Goal: Task Accomplishment & Management: Complete application form

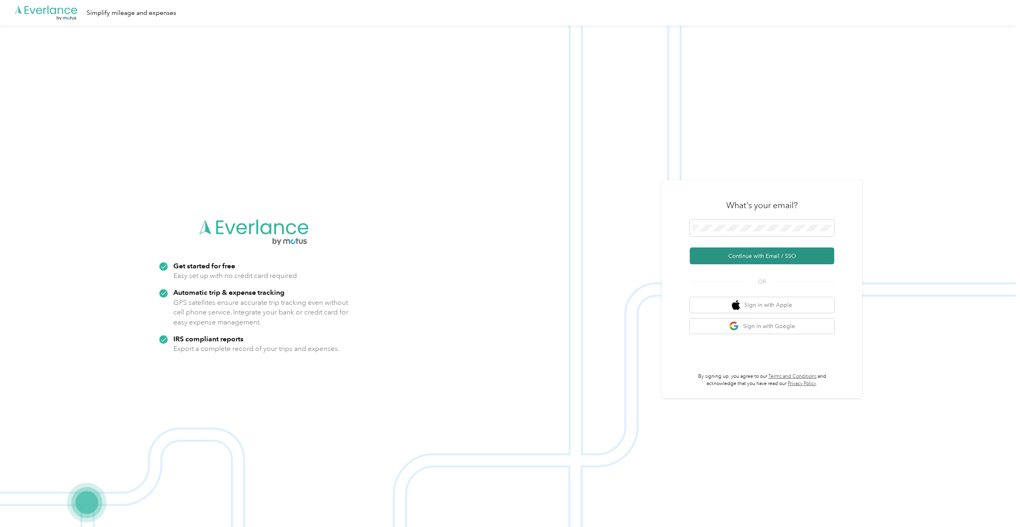
click at [769, 258] on button "Continue with Email / SSO" at bounding box center [762, 255] width 144 height 17
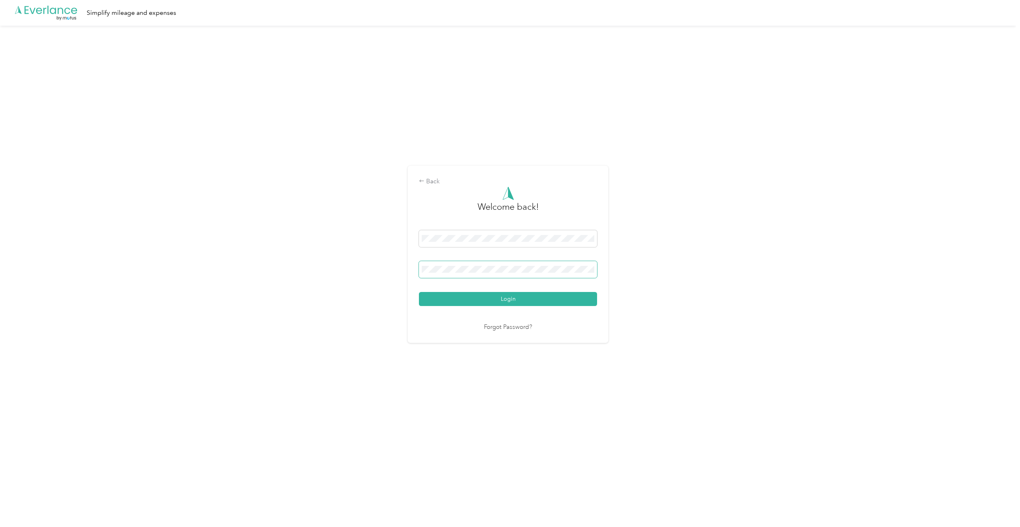
click at [531, 262] on span at bounding box center [508, 269] width 178 height 17
click at [533, 274] on span at bounding box center [508, 269] width 178 height 17
click at [523, 264] on span at bounding box center [508, 269] width 178 height 17
click at [491, 298] on button "Login" at bounding box center [508, 299] width 178 height 14
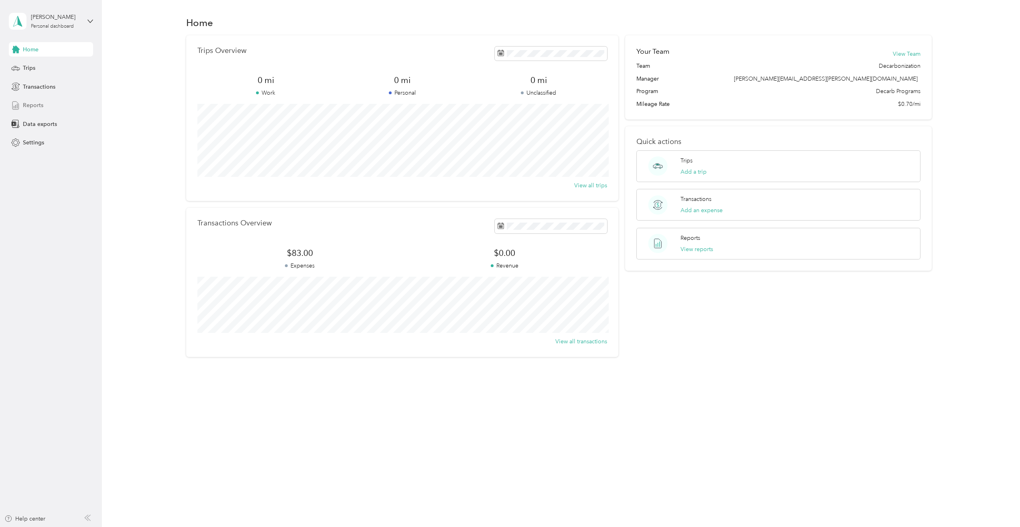
click at [39, 103] on span "Reports" at bounding box center [33, 105] width 20 height 8
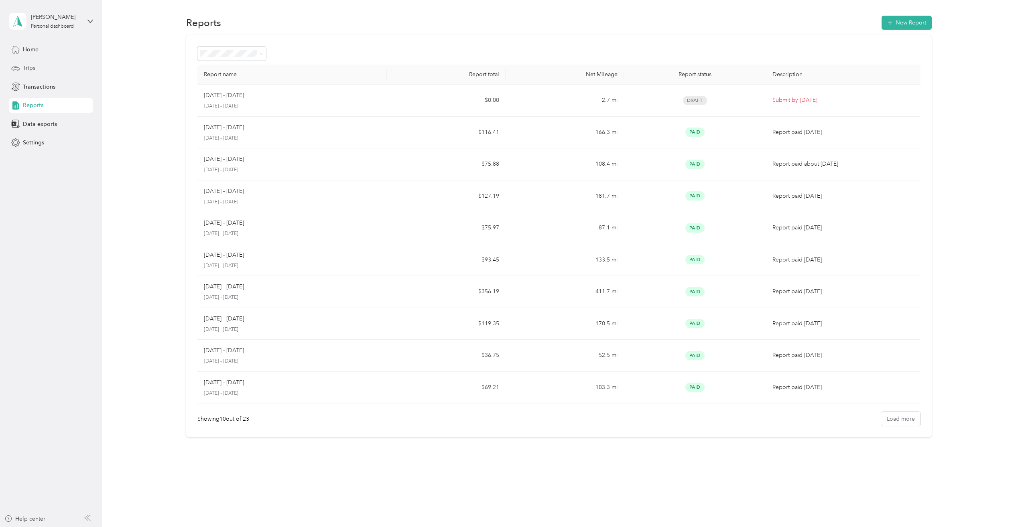
click at [38, 73] on div "Trips" at bounding box center [51, 68] width 84 height 14
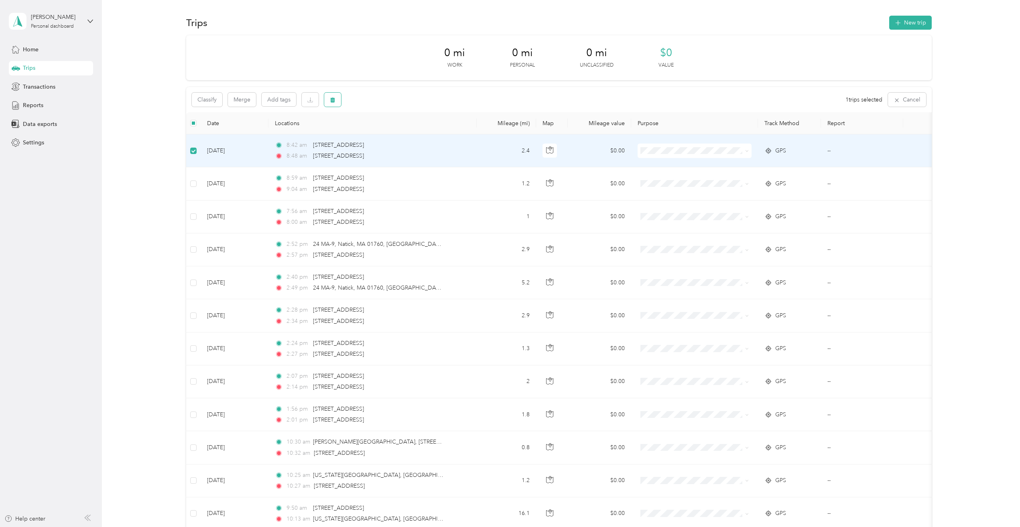
click at [333, 103] on button "button" at bounding box center [332, 100] width 17 height 14
click at [397, 132] on button "Yes" at bounding box center [392, 133] width 16 height 13
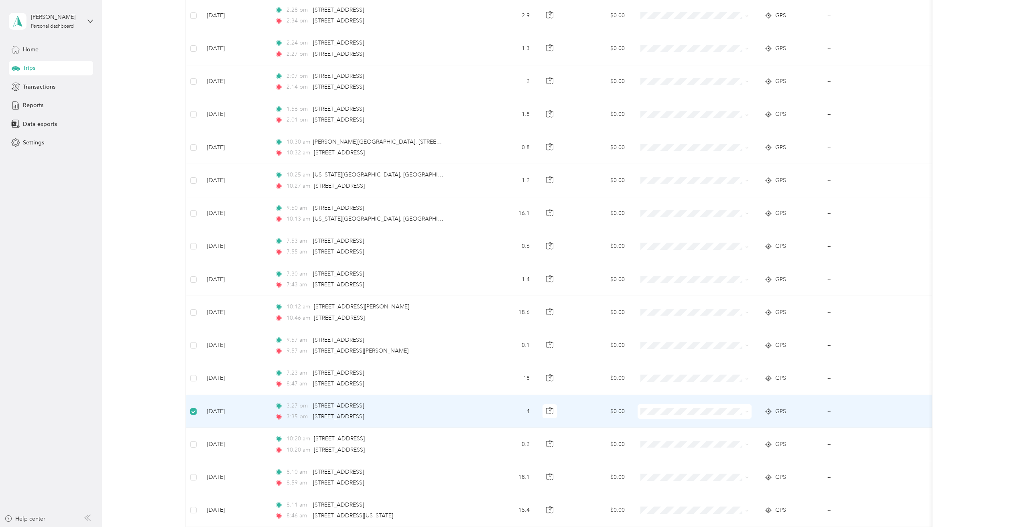
scroll to position [267, 0]
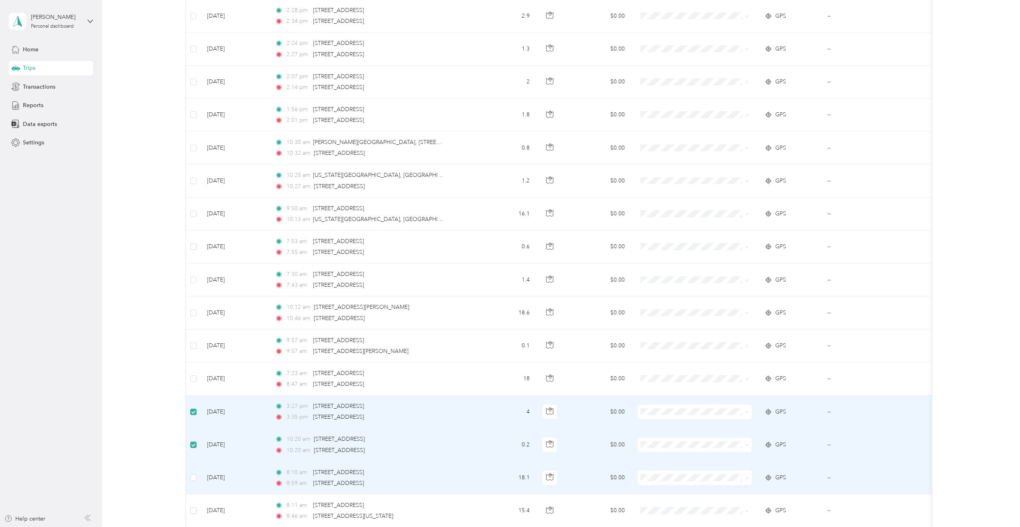
drag, startPoint x: 189, startPoint y: 476, endPoint x: 195, endPoint y: 470, distance: 8.5
click at [189, 476] on td at bounding box center [193, 478] width 14 height 33
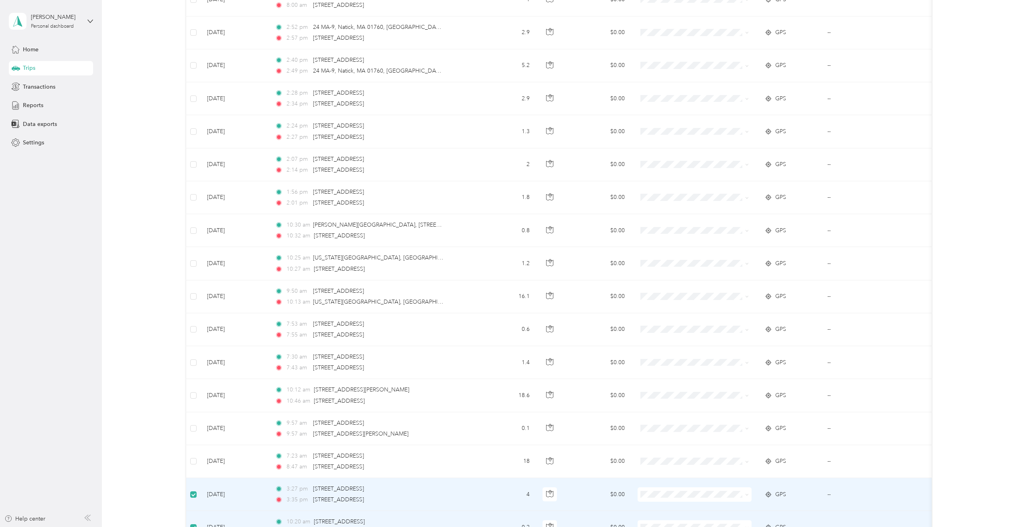
scroll to position [0, 0]
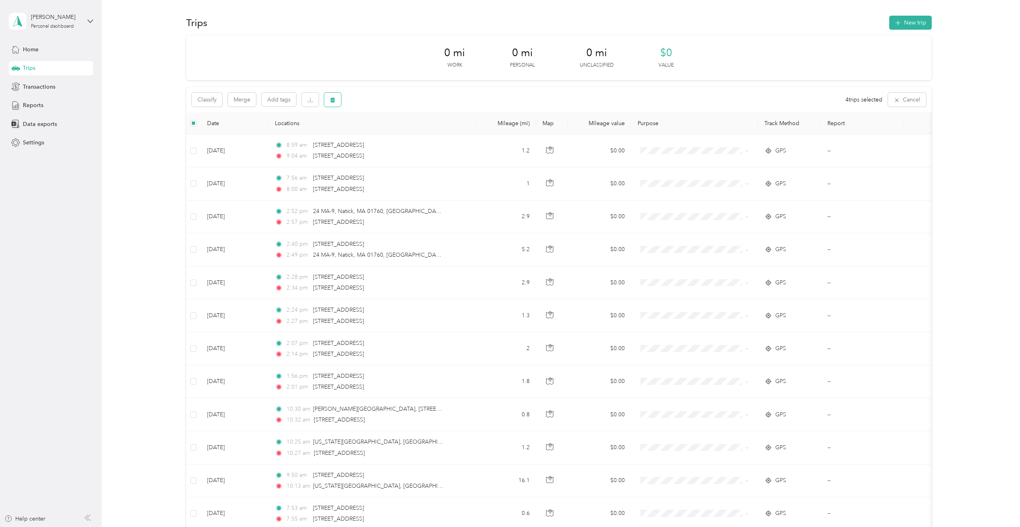
click at [333, 103] on button "button" at bounding box center [332, 100] width 17 height 14
click at [391, 133] on button "Yes" at bounding box center [392, 133] width 16 height 13
click at [335, 102] on icon "button" at bounding box center [333, 100] width 6 height 6
click at [390, 135] on button "Yes" at bounding box center [392, 133] width 16 height 13
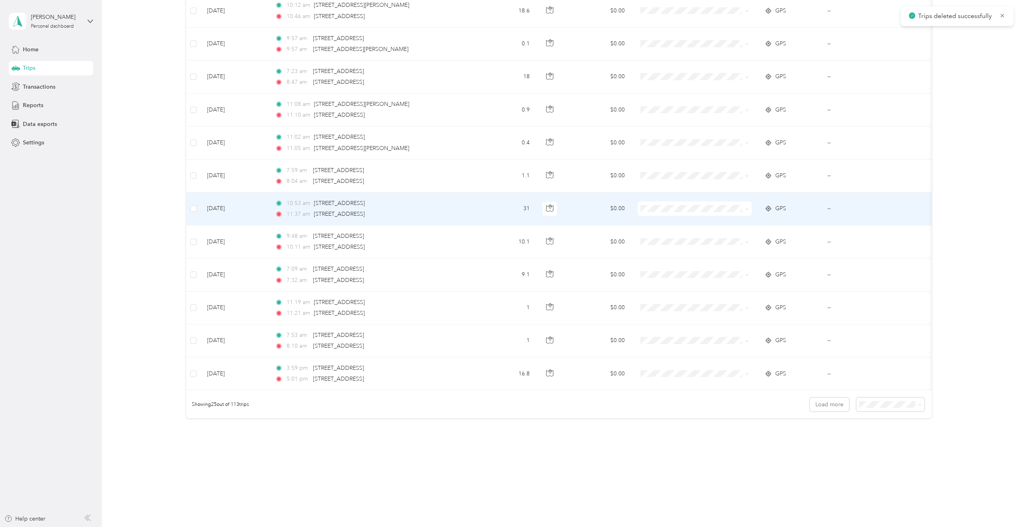
scroll to position [574, 0]
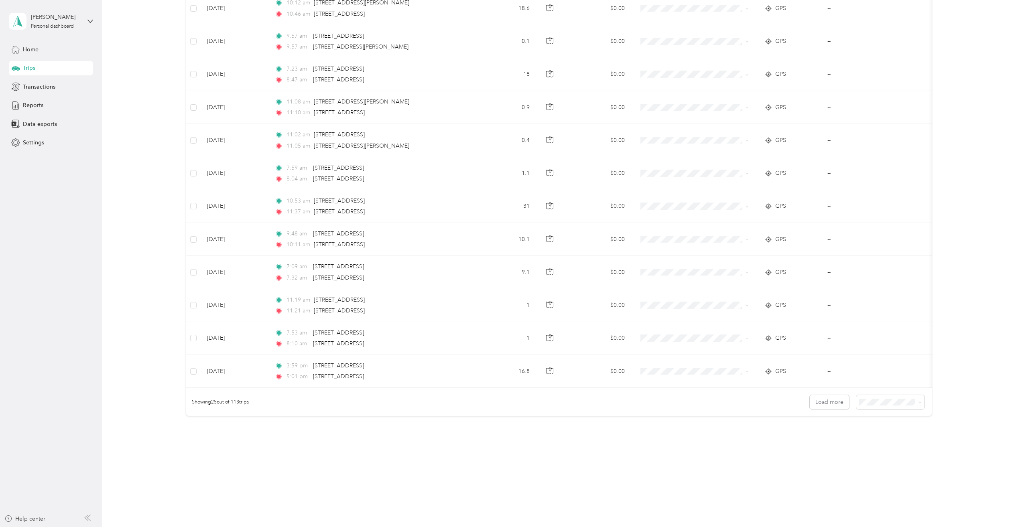
click at [882, 433] on li "50 per load" at bounding box center [888, 431] width 69 height 14
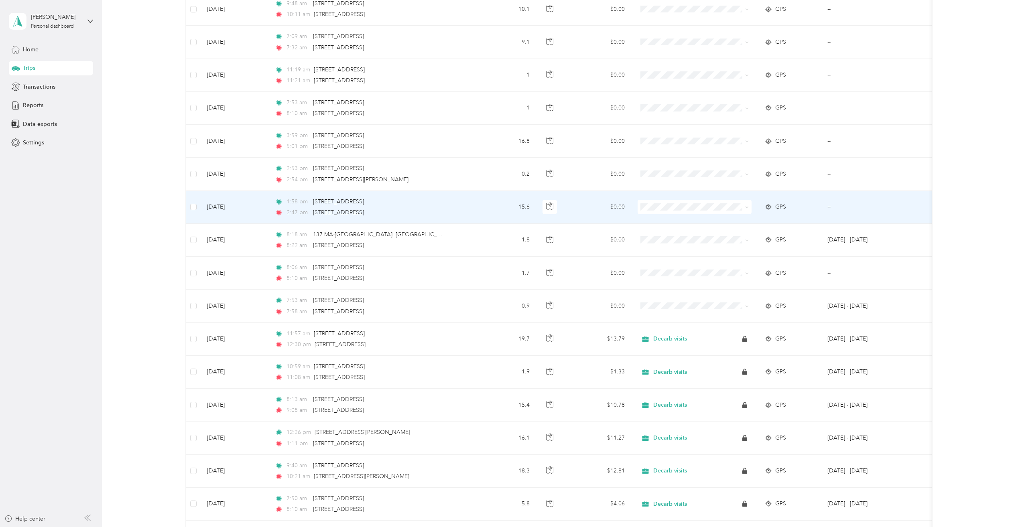
scroll to position [668, 0]
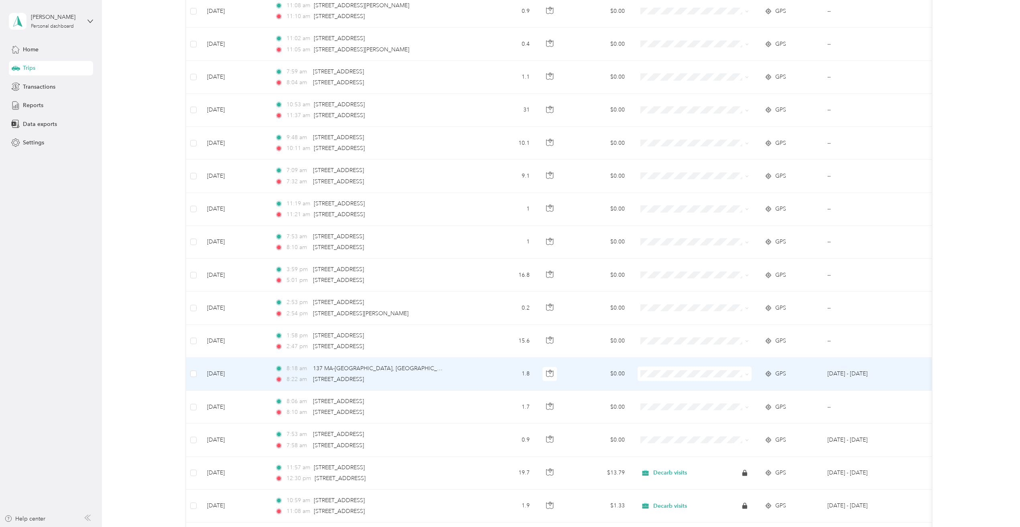
click at [188, 371] on td at bounding box center [193, 374] width 14 height 33
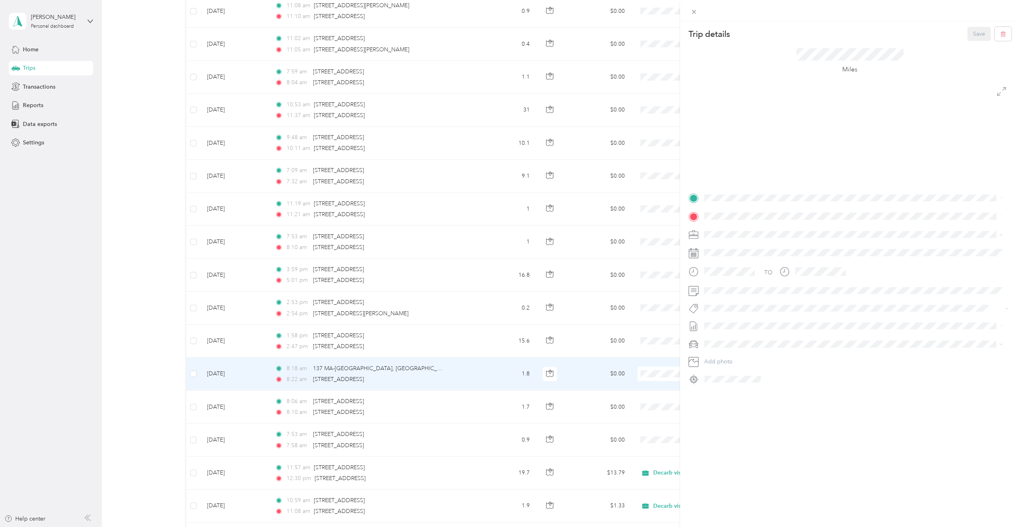
click at [191, 371] on div "Trip details Save This trip cannot be edited because it is either under review,…" at bounding box center [510, 263] width 1020 height 527
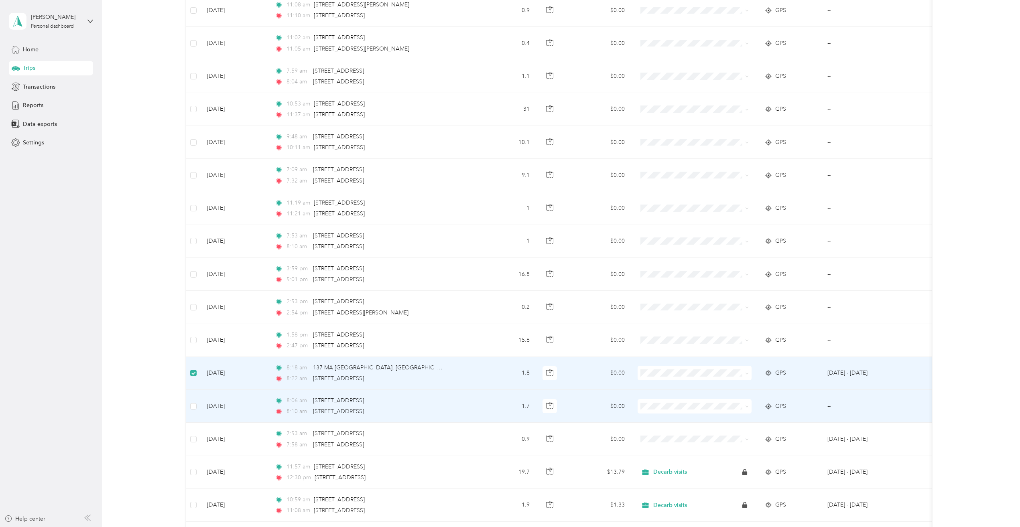
scroll to position [668, 0]
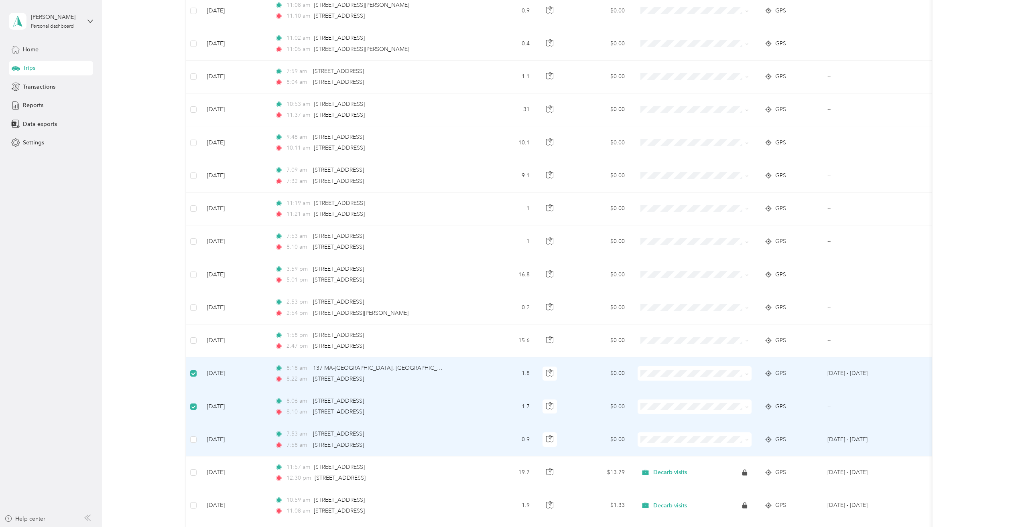
click at [197, 437] on td at bounding box center [193, 439] width 14 height 33
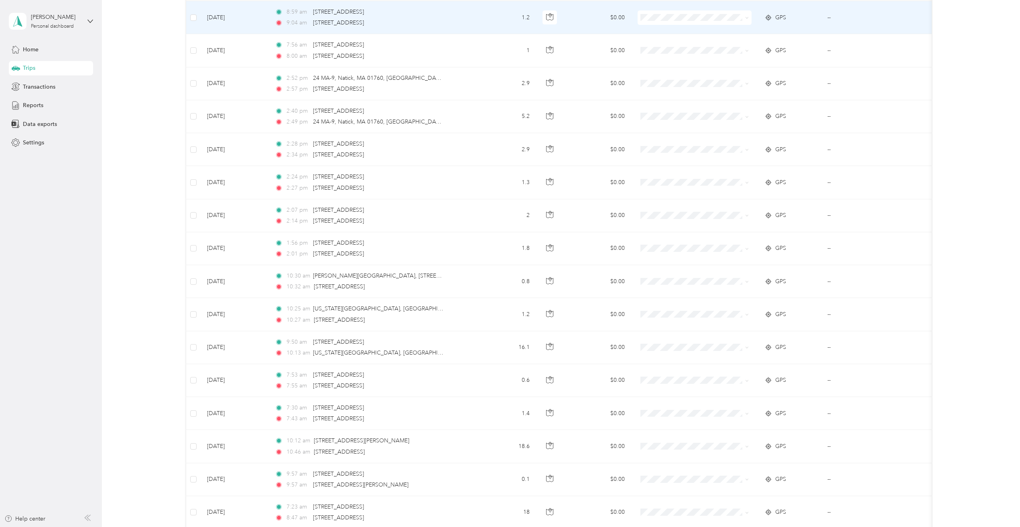
scroll to position [0, 0]
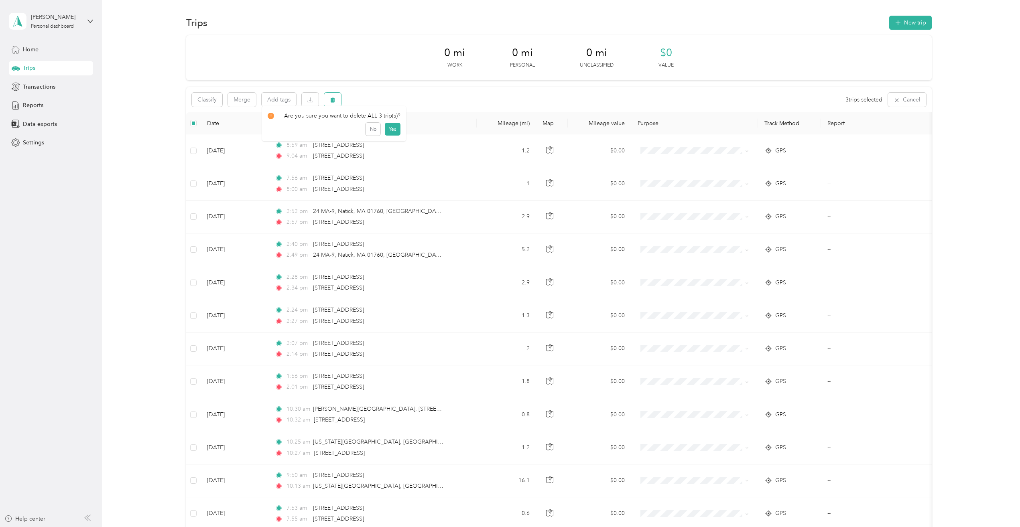
click at [328, 98] on button "button" at bounding box center [332, 100] width 17 height 14
click at [389, 131] on button "Yes" at bounding box center [392, 133] width 16 height 13
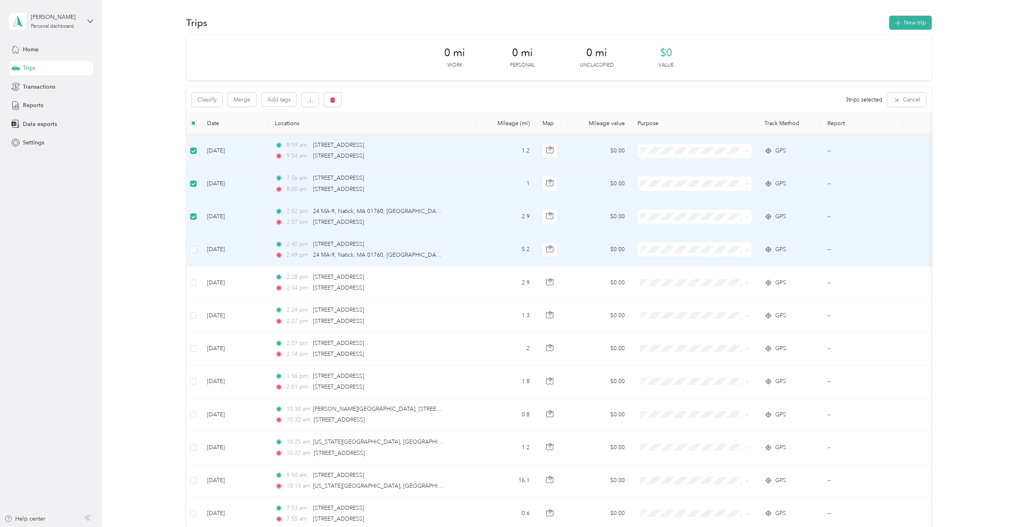
click at [193, 243] on td at bounding box center [193, 249] width 14 height 33
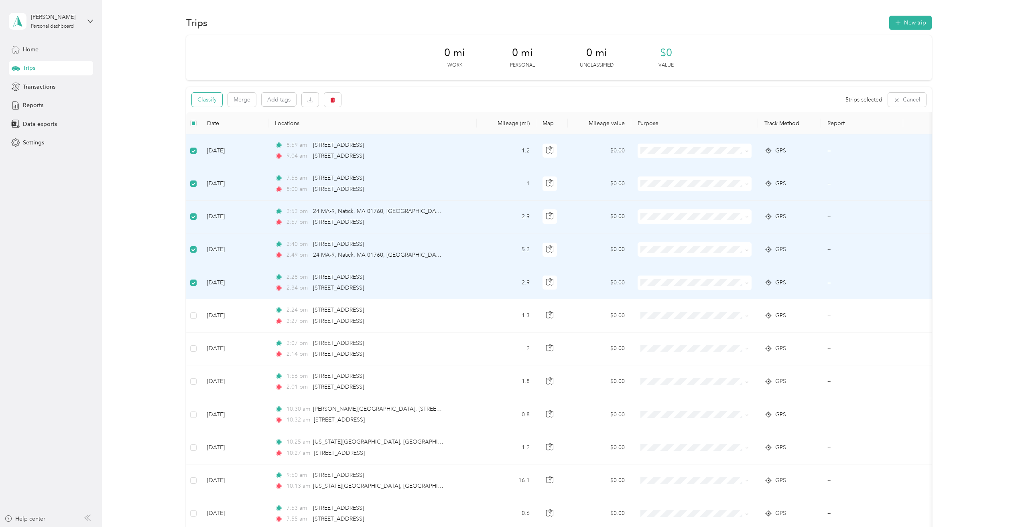
click at [209, 102] on button "Classify" at bounding box center [207, 100] width 30 height 14
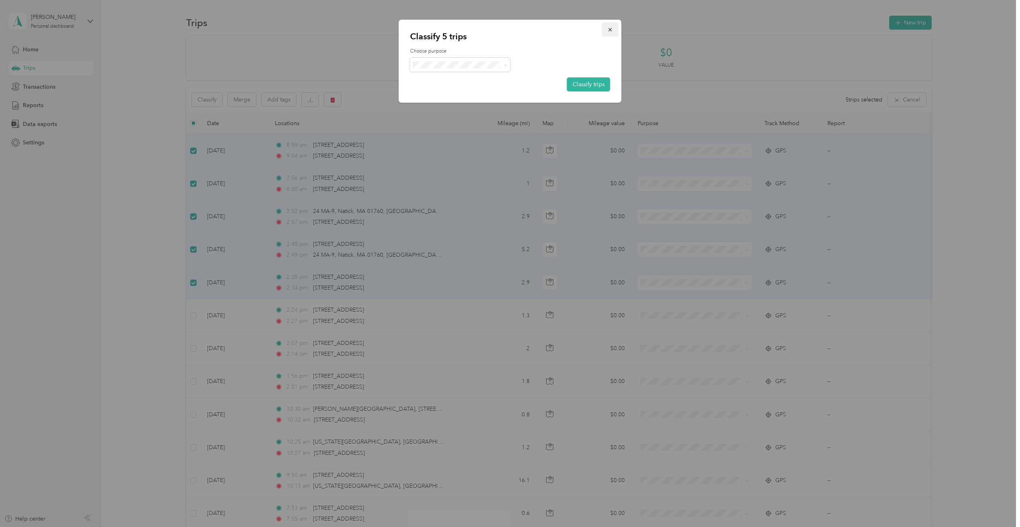
click at [609, 30] on icon "button" at bounding box center [610, 30] width 6 height 6
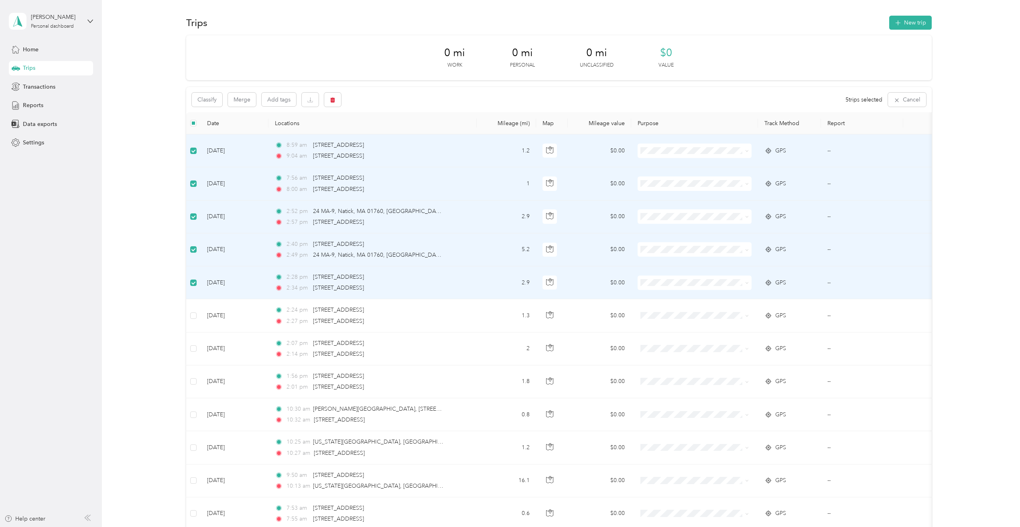
click at [47, 105] on div "Reports" at bounding box center [51, 105] width 84 height 14
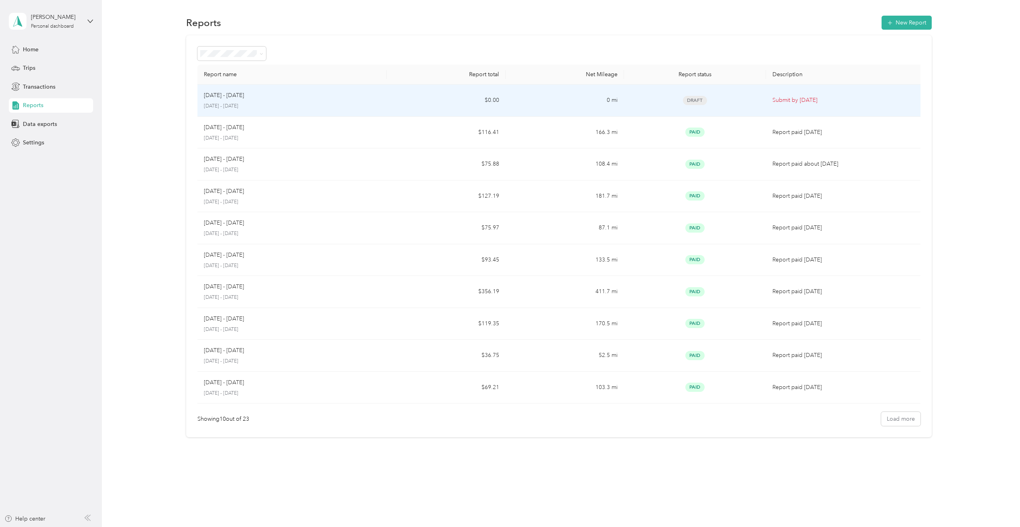
click at [271, 98] on div "[DATE] - [DATE]" at bounding box center [292, 95] width 176 height 9
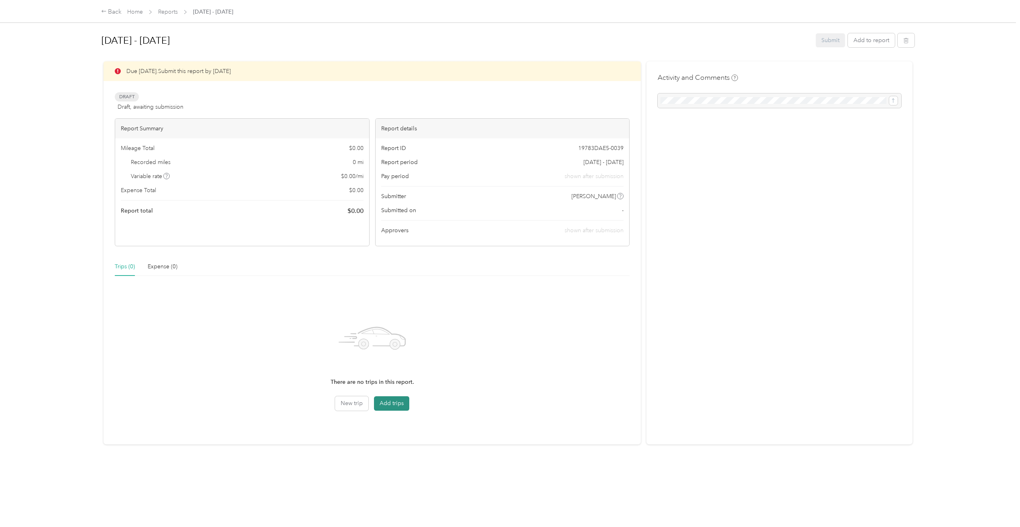
click at [398, 408] on button "Add trips" at bounding box center [391, 403] width 35 height 14
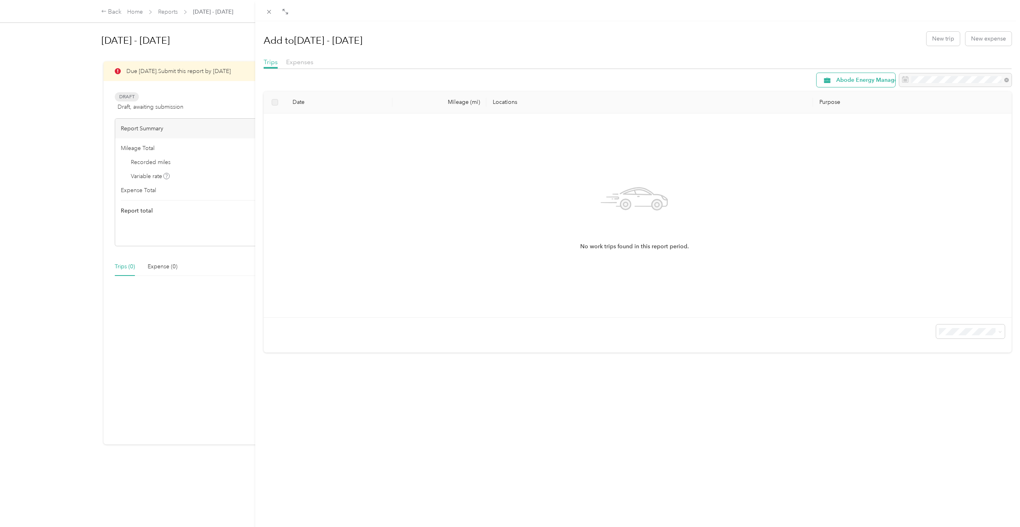
click at [852, 79] on span "Abode Energy Management" at bounding box center [873, 80] width 75 height 6
click at [862, 98] on ol "All Purposes Unclassified Abode Energy Management Personal" at bounding box center [865, 114] width 110 height 56
click at [855, 83] on div "Abode Energy Management" at bounding box center [855, 80] width 79 height 14
click at [858, 95] on li "All Purposes" at bounding box center [865, 95] width 110 height 14
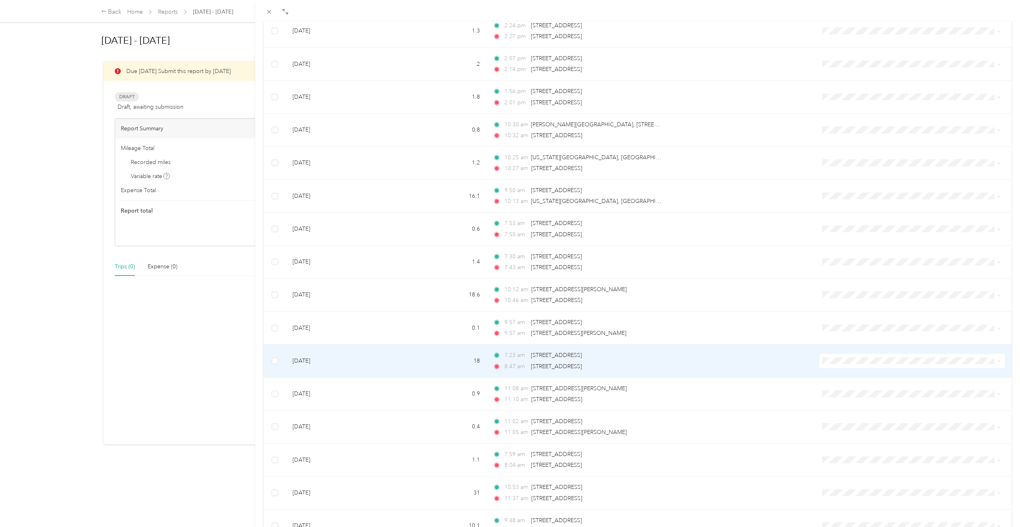
scroll to position [469, 0]
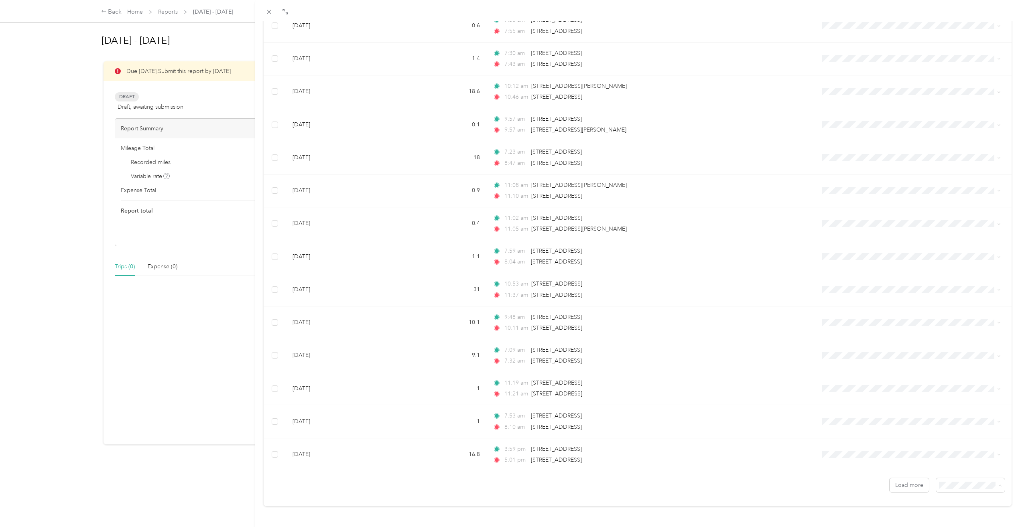
click at [953, 452] on li "50 per load" at bounding box center [964, 450] width 69 height 14
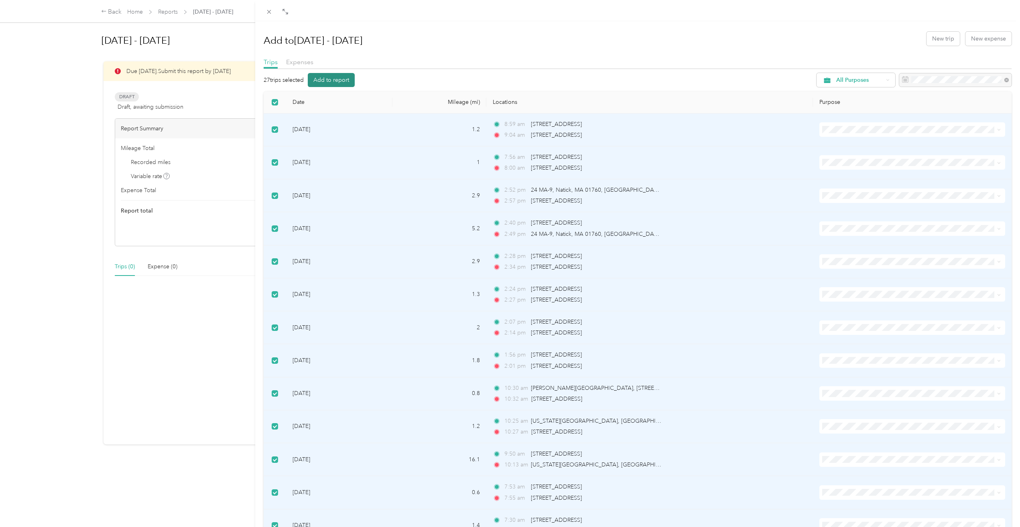
click at [332, 83] on button "Add to report" at bounding box center [331, 80] width 47 height 14
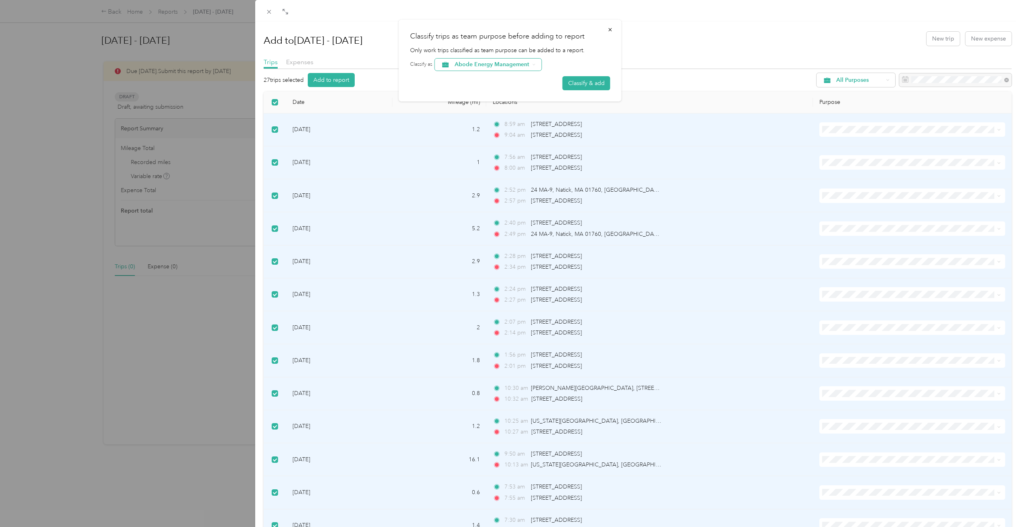
click at [529, 67] on div "Abode Energy Management" at bounding box center [488, 65] width 107 height 12
click at [531, 67] on div "Abode Energy Management" at bounding box center [488, 65] width 107 height 12
click at [589, 83] on button "Classify & add" at bounding box center [586, 83] width 48 height 14
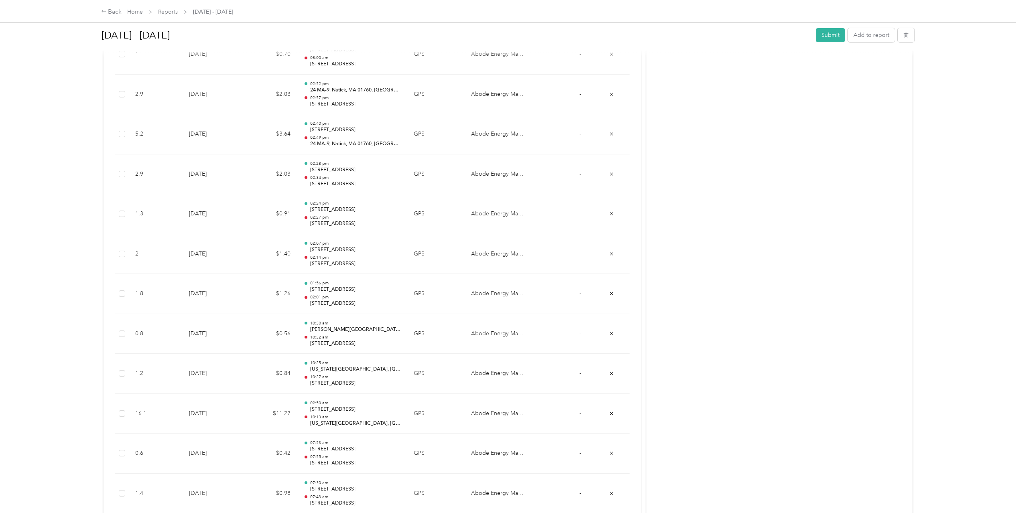
scroll to position [262, 0]
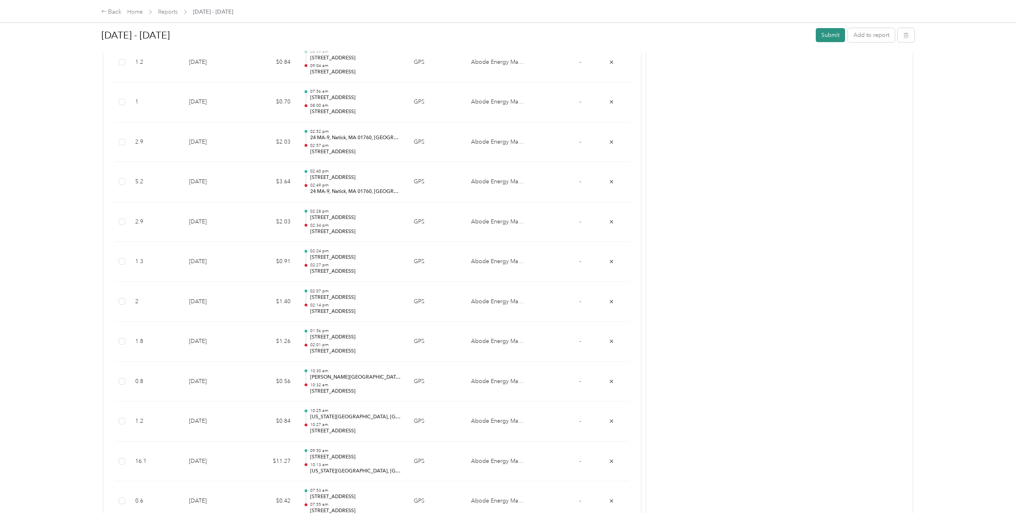
click at [832, 39] on button "Submit" at bounding box center [829, 35] width 29 height 14
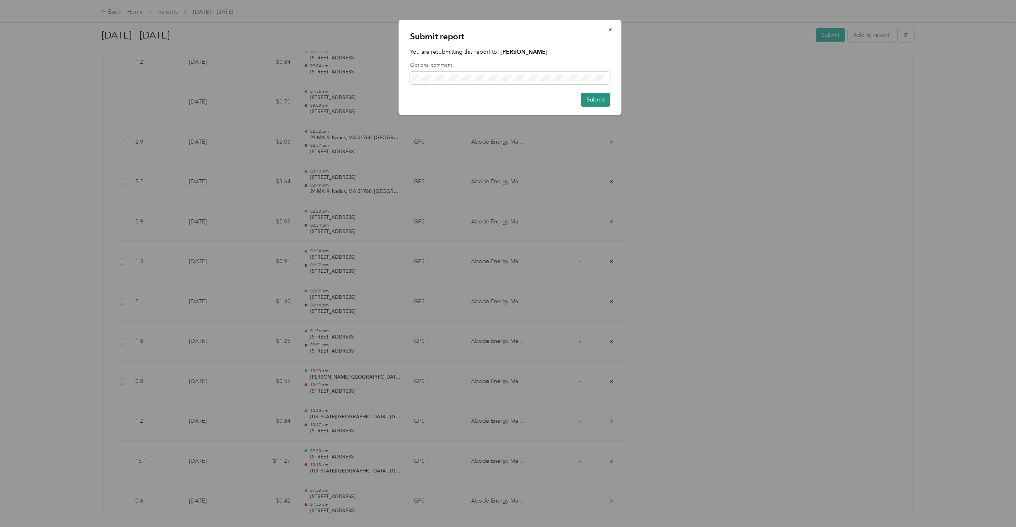
click at [591, 101] on button "Submit" at bounding box center [595, 100] width 29 height 14
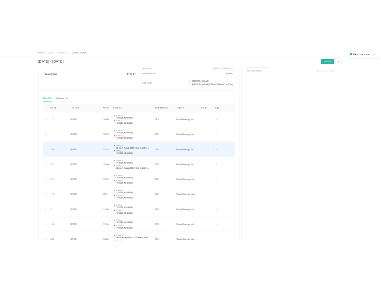
scroll to position [0, 0]
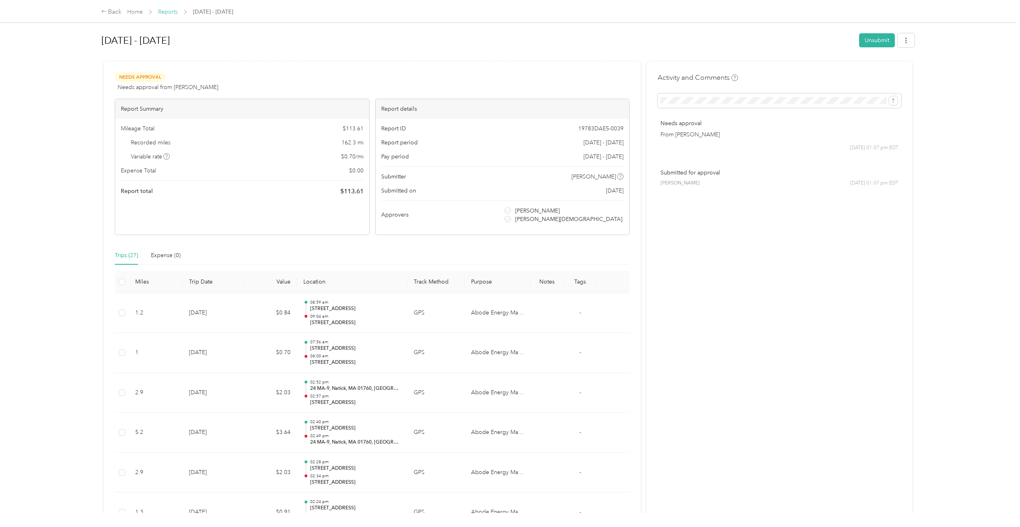
click at [167, 13] on link "Reports" at bounding box center [168, 11] width 20 height 7
